Goal: Task Accomplishment & Management: Complete application form

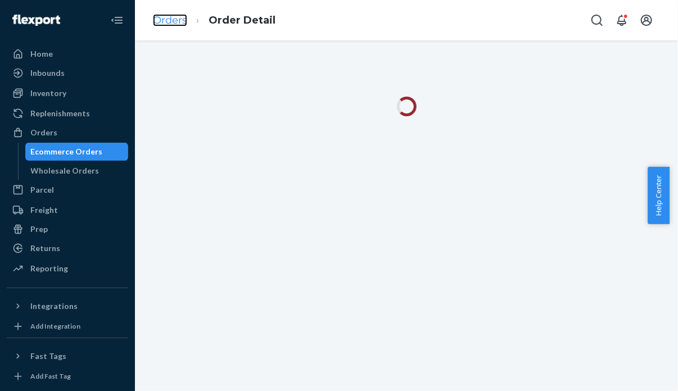
click at [180, 24] on link "Orders" at bounding box center [170, 20] width 34 height 12
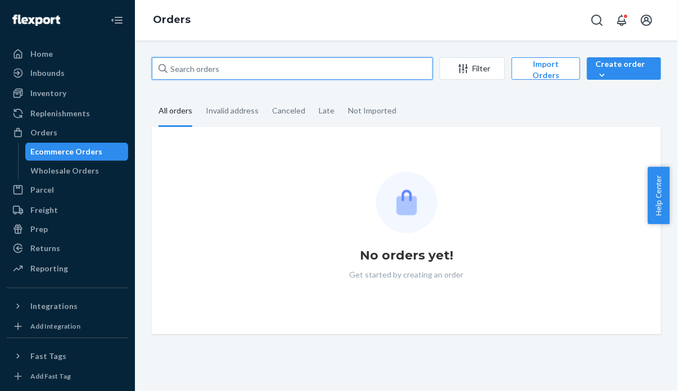
click at [342, 72] on input "text" at bounding box center [292, 68] width 281 height 22
paste input "#883889"
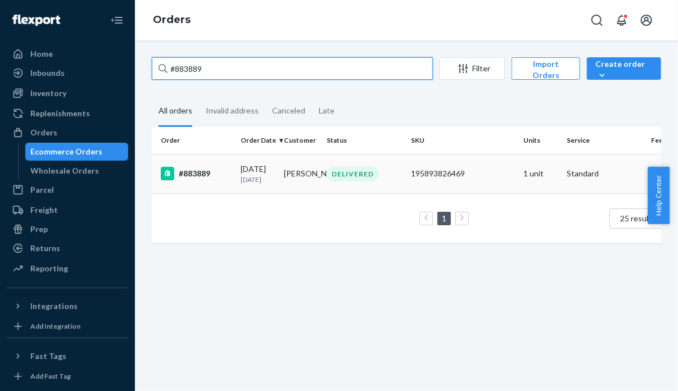
type input "#883889"
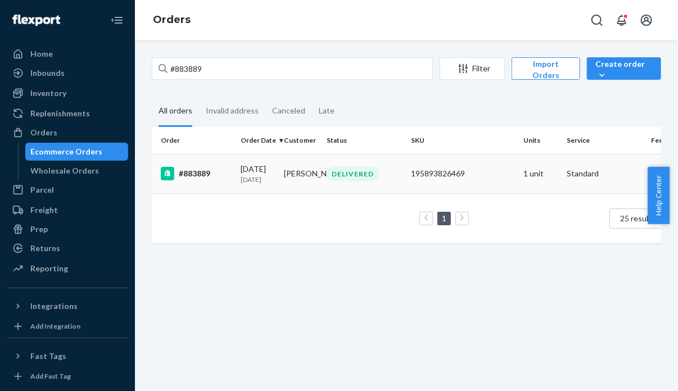
click at [192, 181] on td "#883889" at bounding box center [194, 173] width 84 height 39
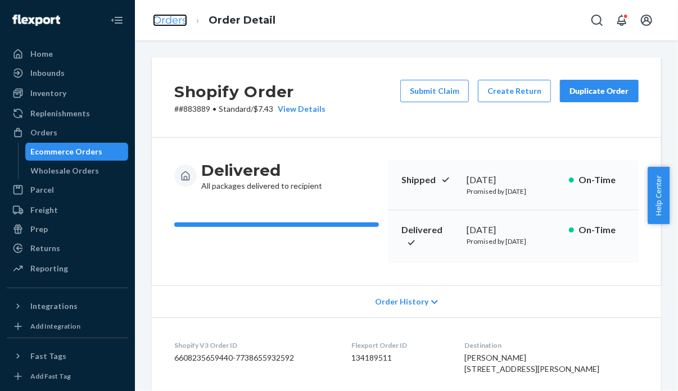
click at [184, 22] on link "Orders" at bounding box center [170, 20] width 34 height 12
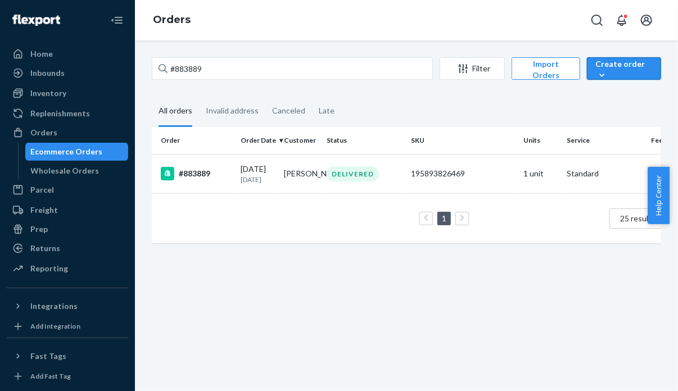
click at [610, 71] on div "Create order" at bounding box center [623, 69] width 57 height 22
click at [612, 94] on span "Ecommerce order" at bounding box center [633, 96] width 70 height 8
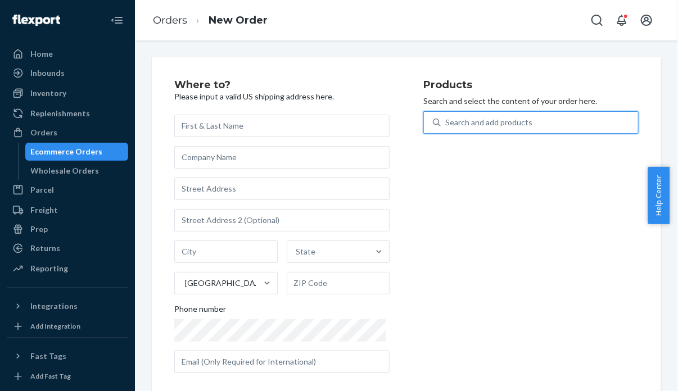
click at [505, 126] on div "Search and add products" at bounding box center [488, 122] width 87 height 11
click at [446, 126] on input "0 results available. Use Up and Down to choose options, press Enter to select t…" at bounding box center [445, 122] width 1 height 11
paste input "195893019106"
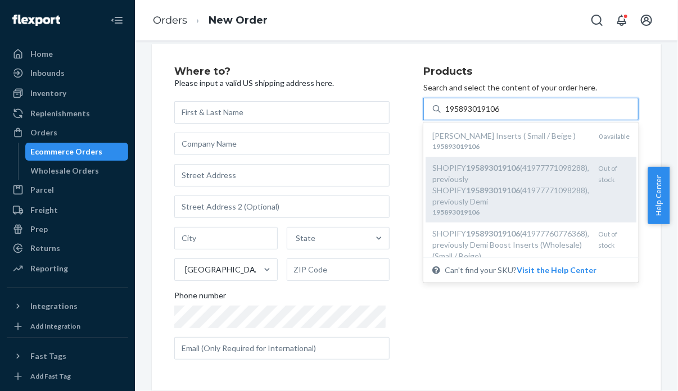
scroll to position [154, 0]
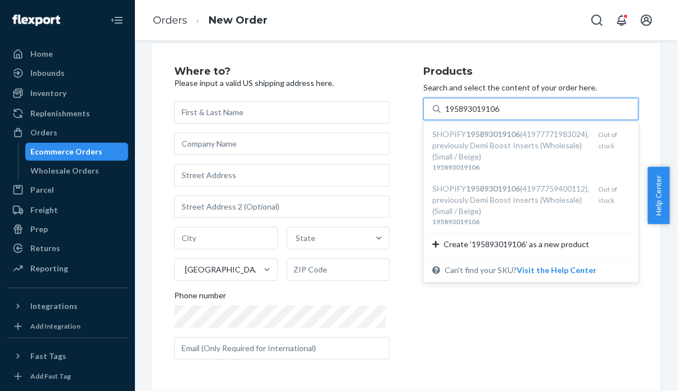
type input "195893019106"
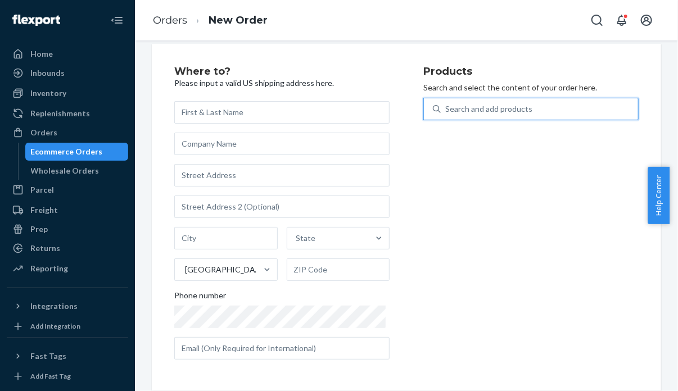
paste input "195893019106"
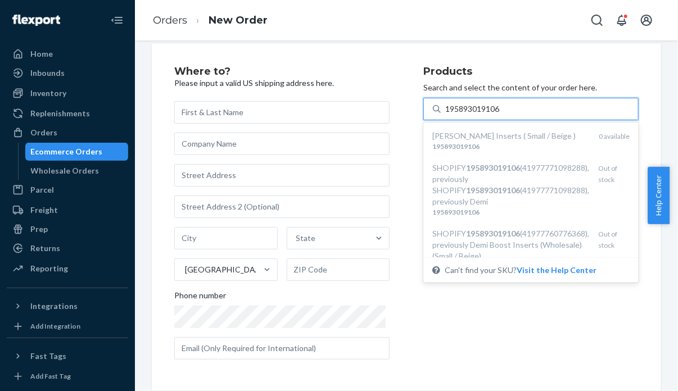
type input "195893019106"
